Goal: Find specific page/section: Find specific page/section

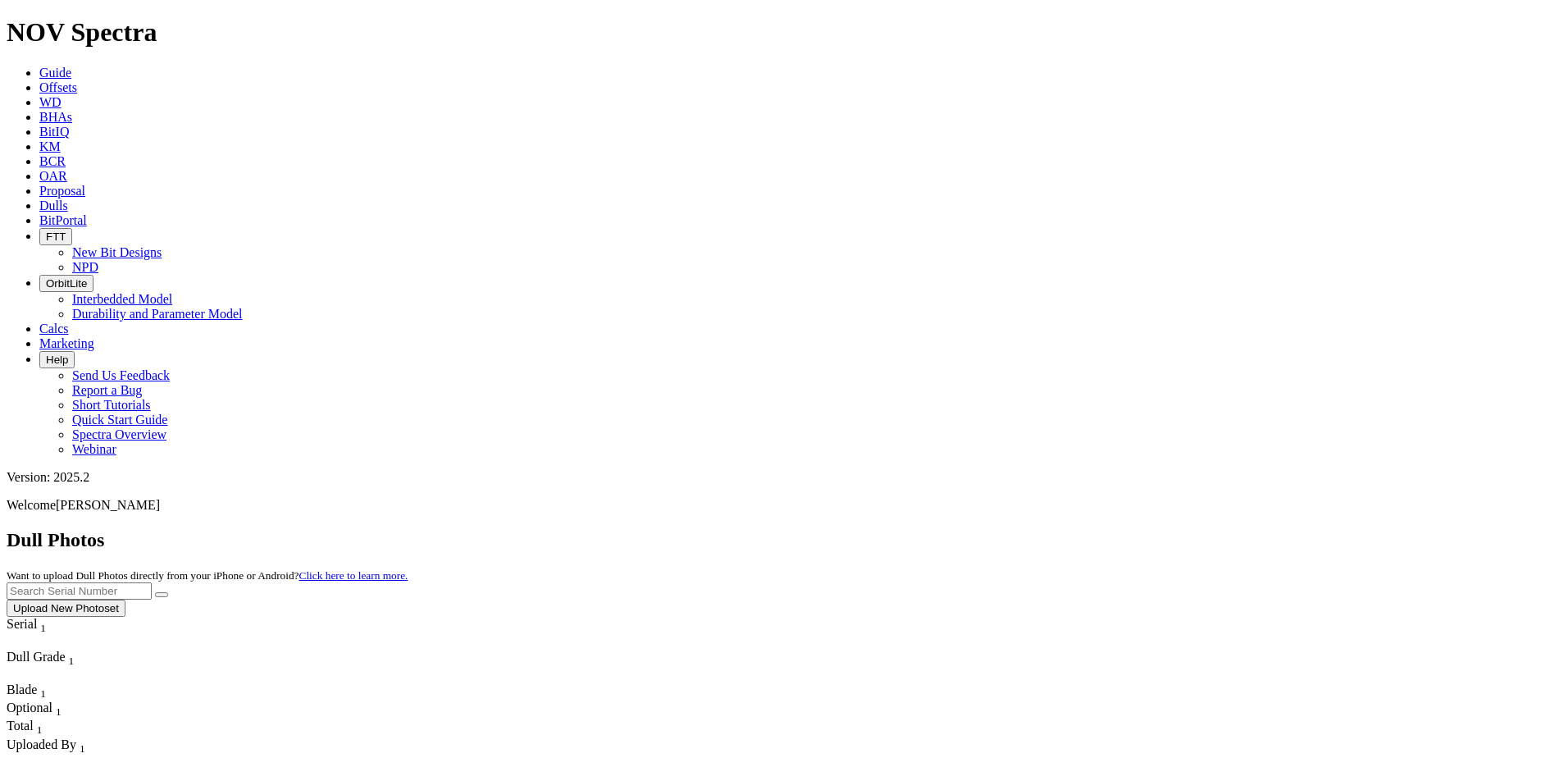
click at [152, 582] on input "text" at bounding box center [79, 590] width 145 height 17
type input "A304154"
click at [161, 595] on icon "submit" at bounding box center [161, 595] width 0 height 0
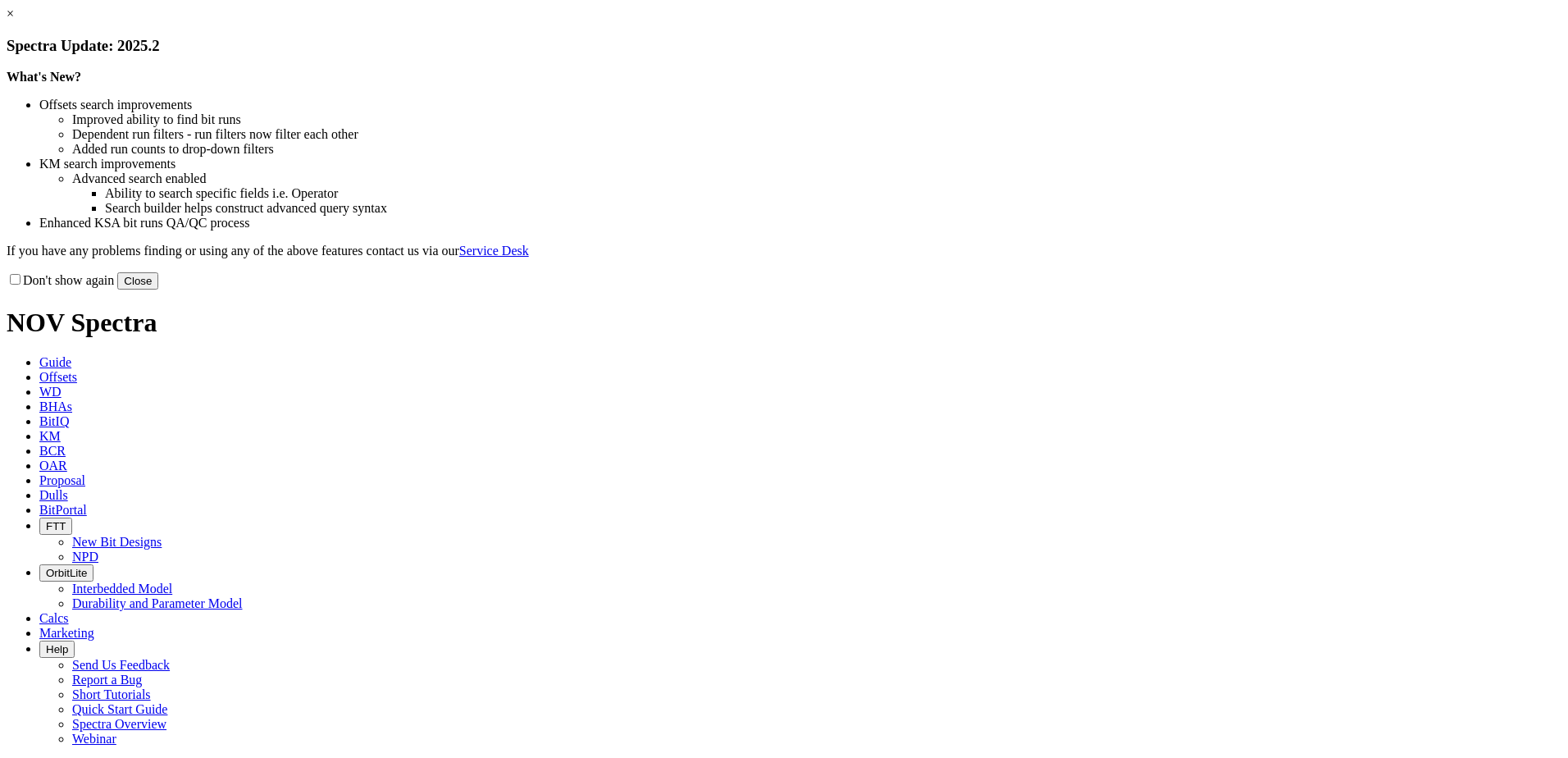
click at [158, 289] on button "Close" at bounding box center [137, 281] width 41 height 17
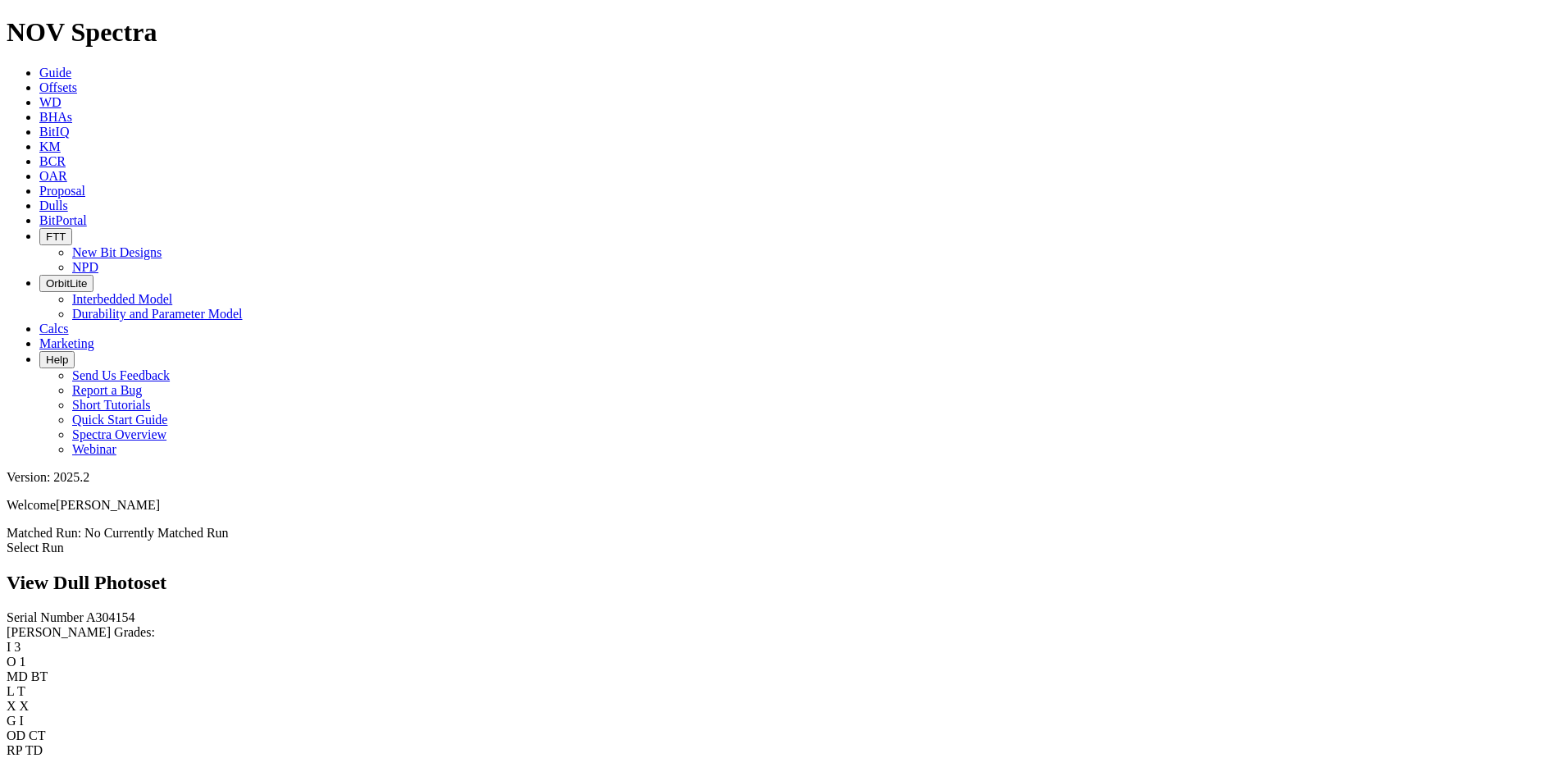
scroll to position [3198, 0]
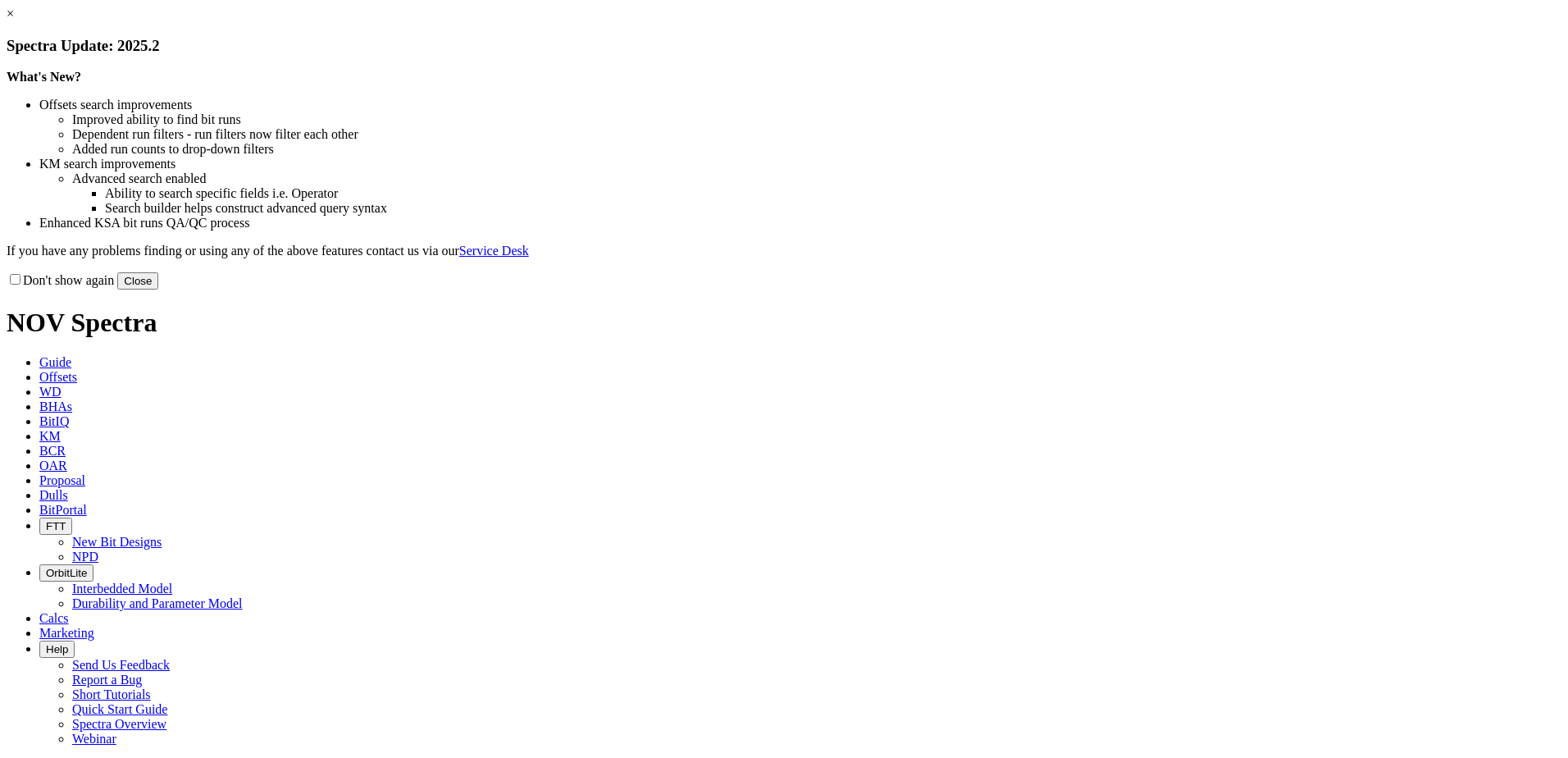
click at [158, 289] on button "Close" at bounding box center [137, 281] width 41 height 17
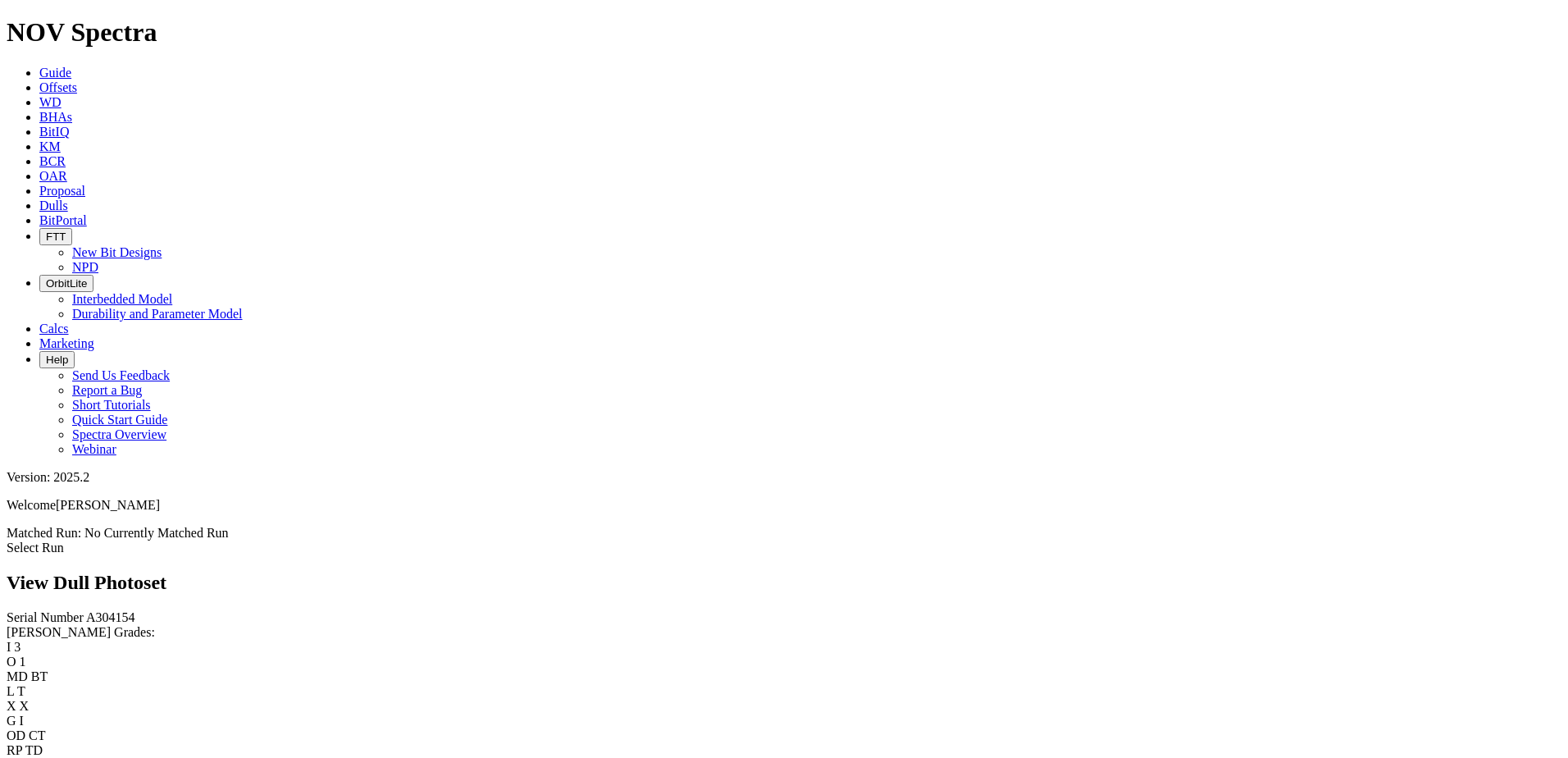
scroll to position [1968, 0]
